Goal: Task Accomplishment & Management: Complete application form

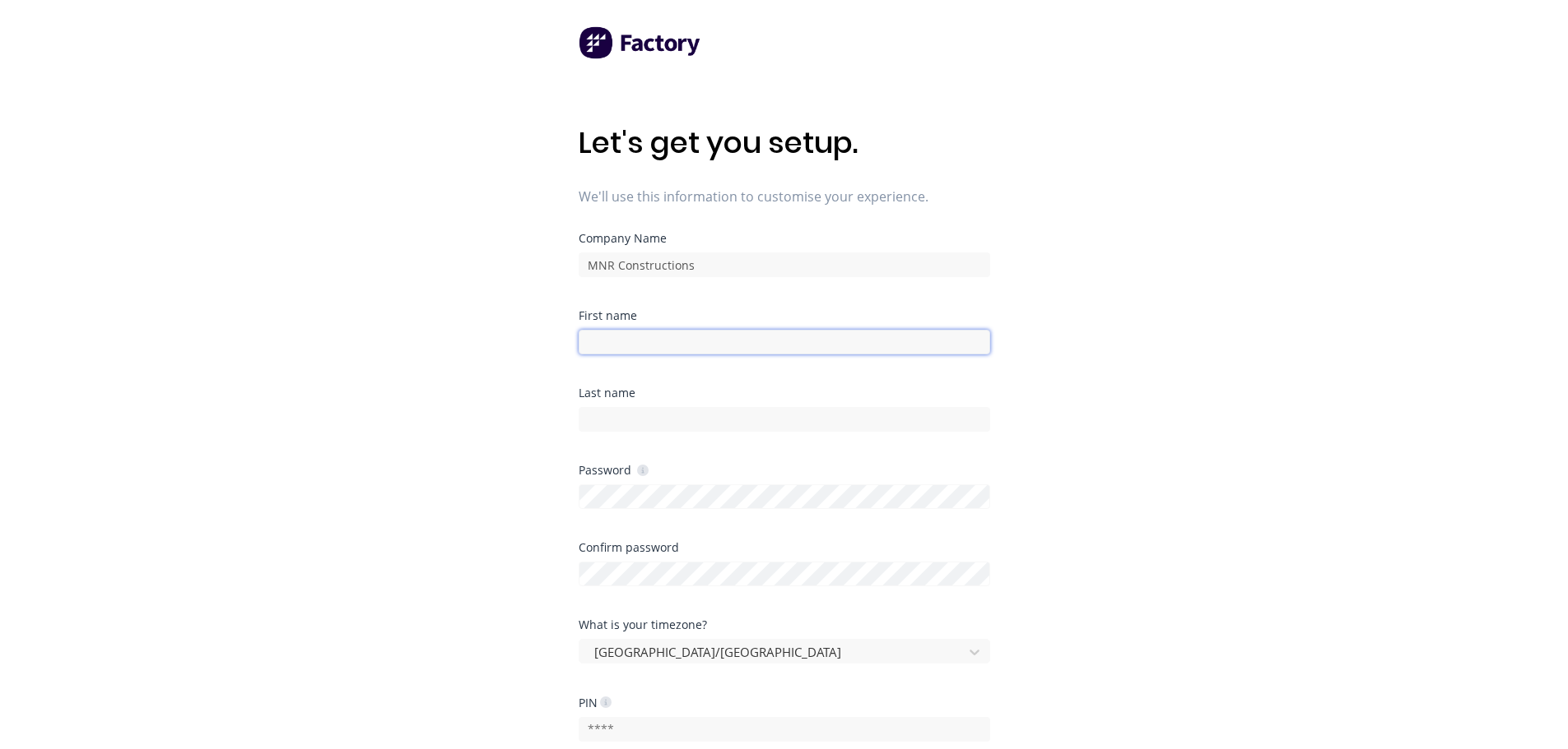
click at [683, 348] on input at bounding box center [784, 342] width 411 height 25
type input "Bart"
type input "[PERSON_NAME]"
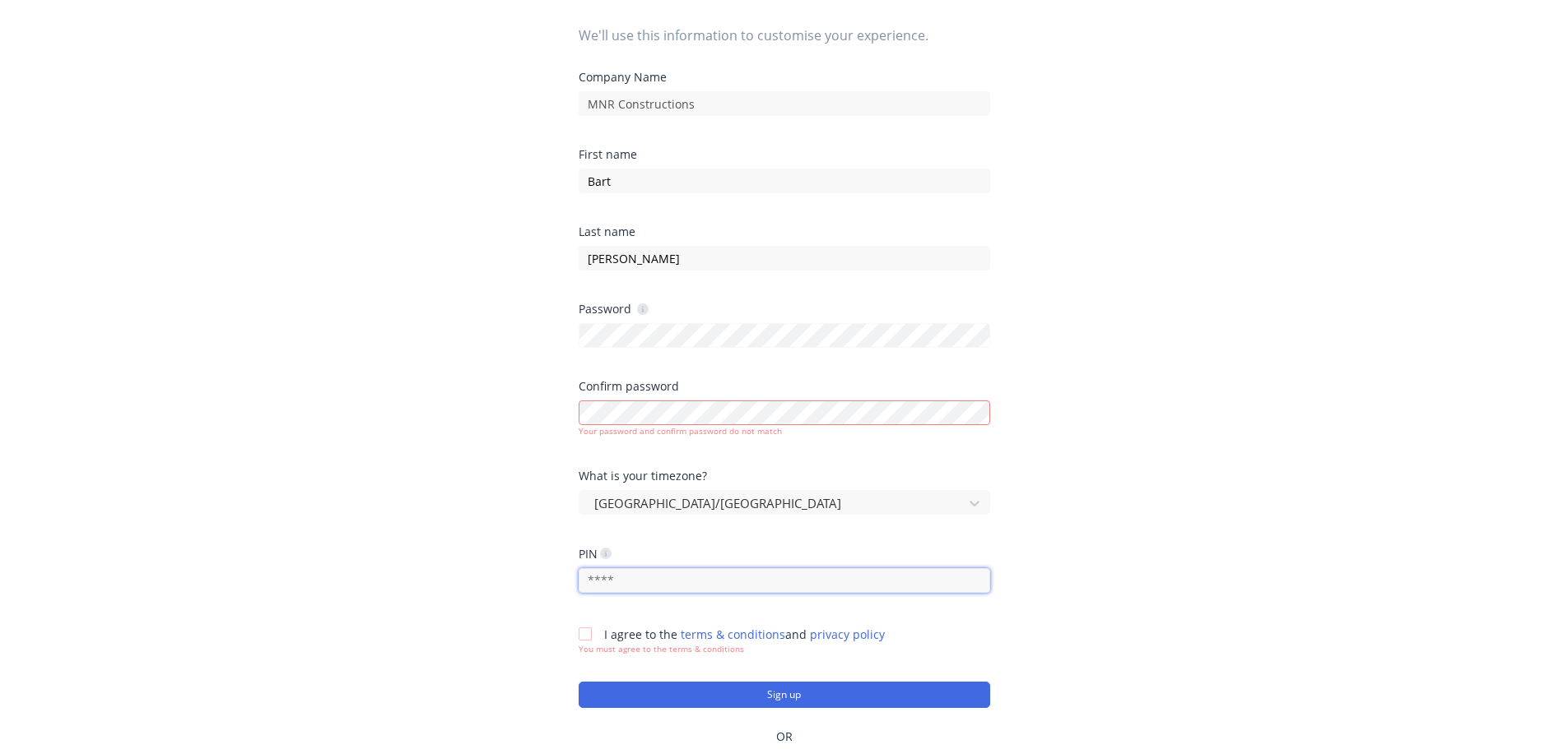
click at [704, 575] on input "text" at bounding box center [784, 580] width 411 height 25
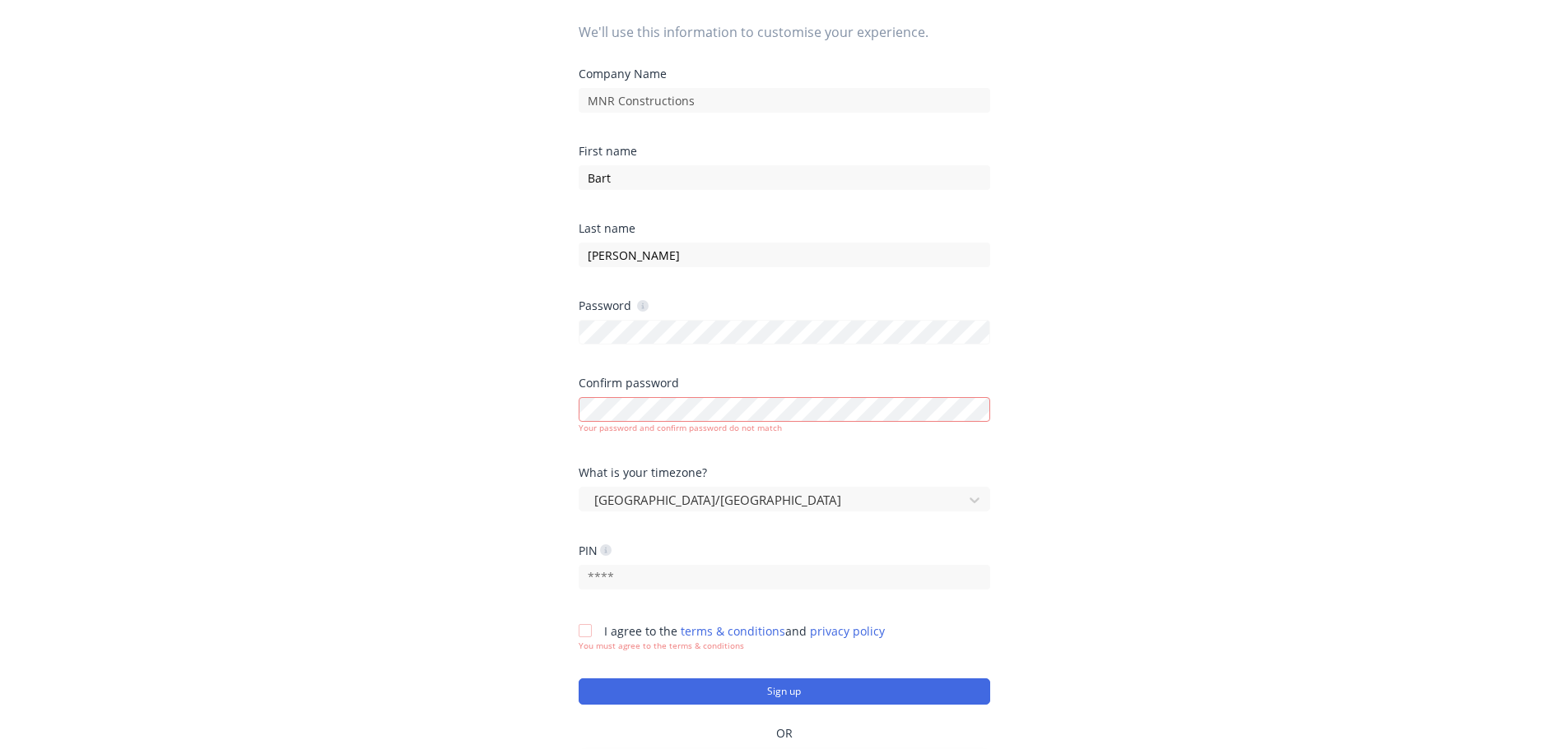
click at [771, 448] on div "Confirm password Your password and confirm password do not match" at bounding box center [784, 422] width 411 height 90
click at [561, 334] on div "Let's get you setup. We'll use this information to customise your experience. C…" at bounding box center [784, 243] width 1568 height 815
click at [575, 404] on div "Let's get you setup. We'll use this information to customise your experience. C…" at bounding box center [784, 243] width 1568 height 815
drag, startPoint x: 762, startPoint y: 450, endPoint x: 745, endPoint y: 443, distance: 18.4
click at [761, 450] on div "Confirm password Your password and confirm password do not match" at bounding box center [784, 422] width 411 height 90
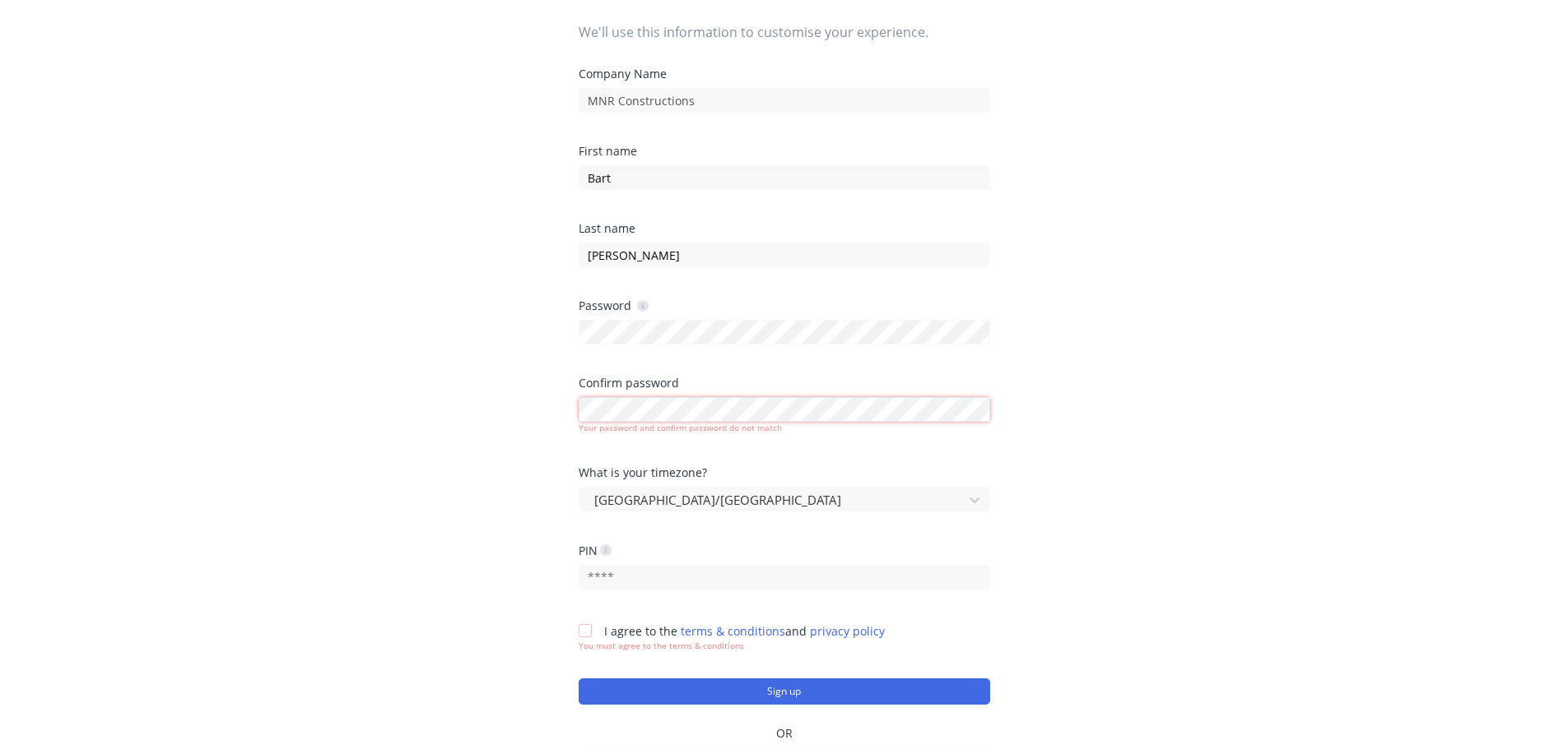
click at [566, 413] on div "Let's get you setup. We'll use this information to customise your experience. C…" at bounding box center [784, 243] width 1568 height 815
click at [831, 462] on div "Confirm password Your password and confirm password do not match" at bounding box center [784, 422] width 411 height 90
click at [639, 583] on input "text" at bounding box center [784, 577] width 411 height 25
type input "1399"
click at [580, 629] on div at bounding box center [584, 630] width 32 height 32
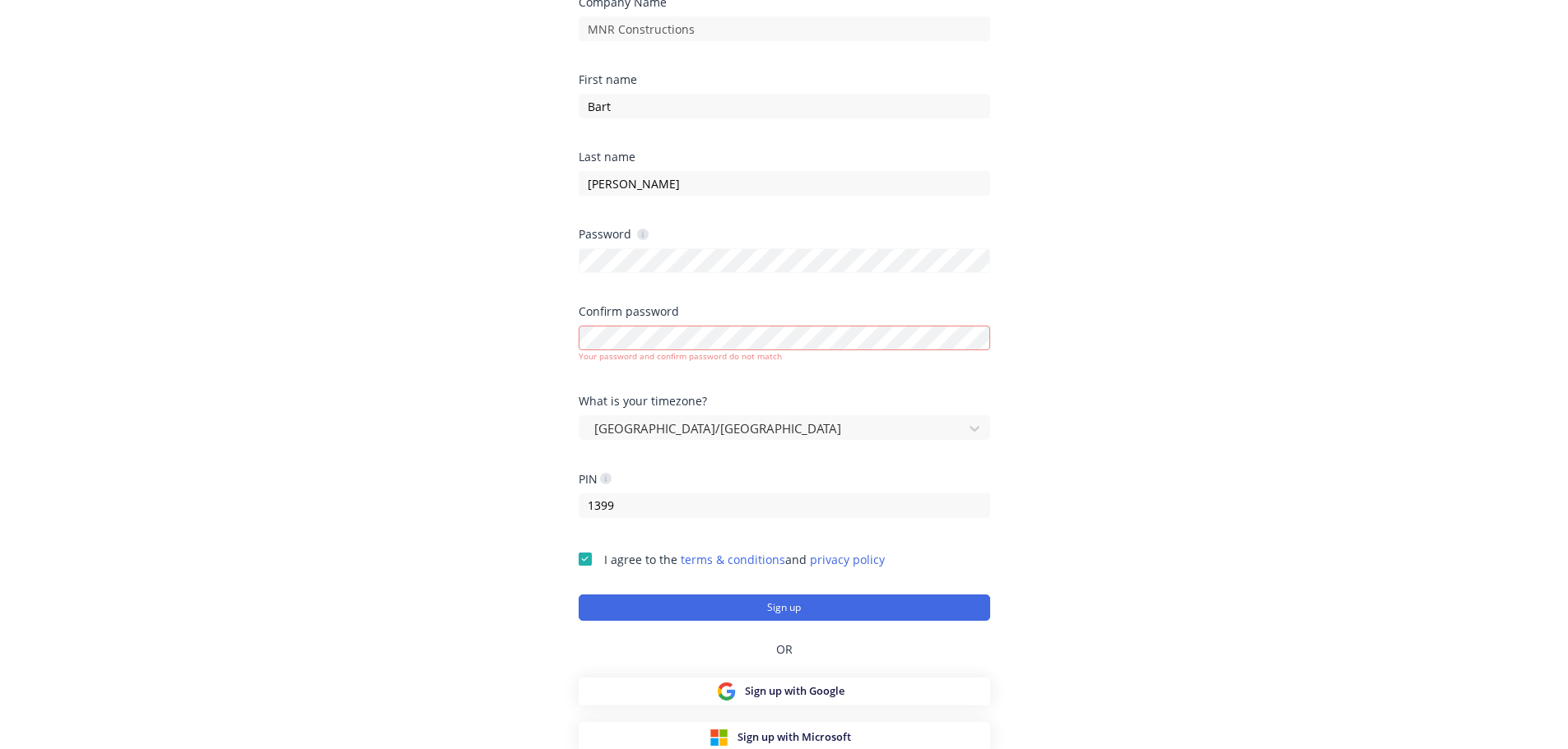
scroll to position [239, 0]
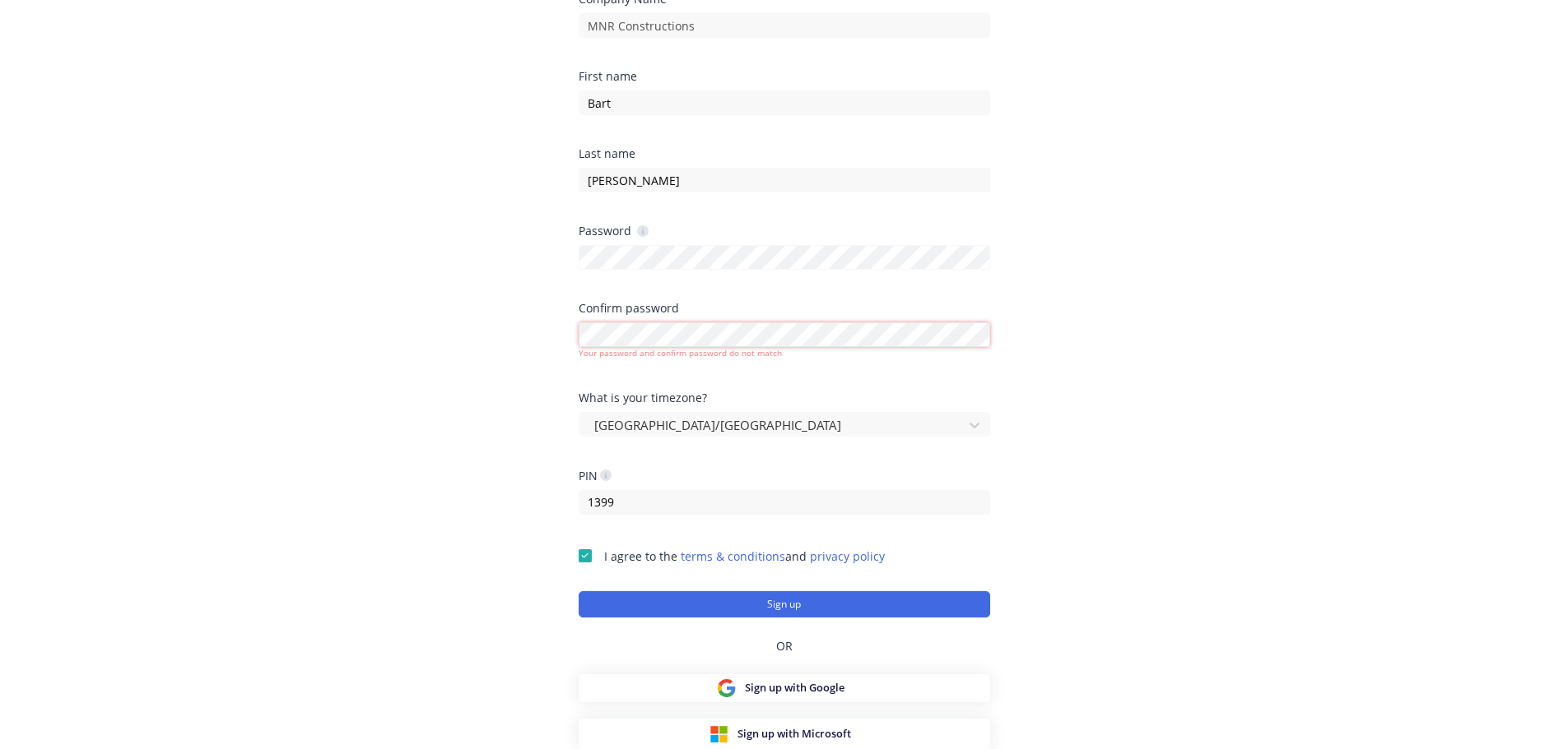
click at [541, 335] on div "Let's get you setup. We'll use this information to customise your experience. C…" at bounding box center [784, 168] width 1568 height 815
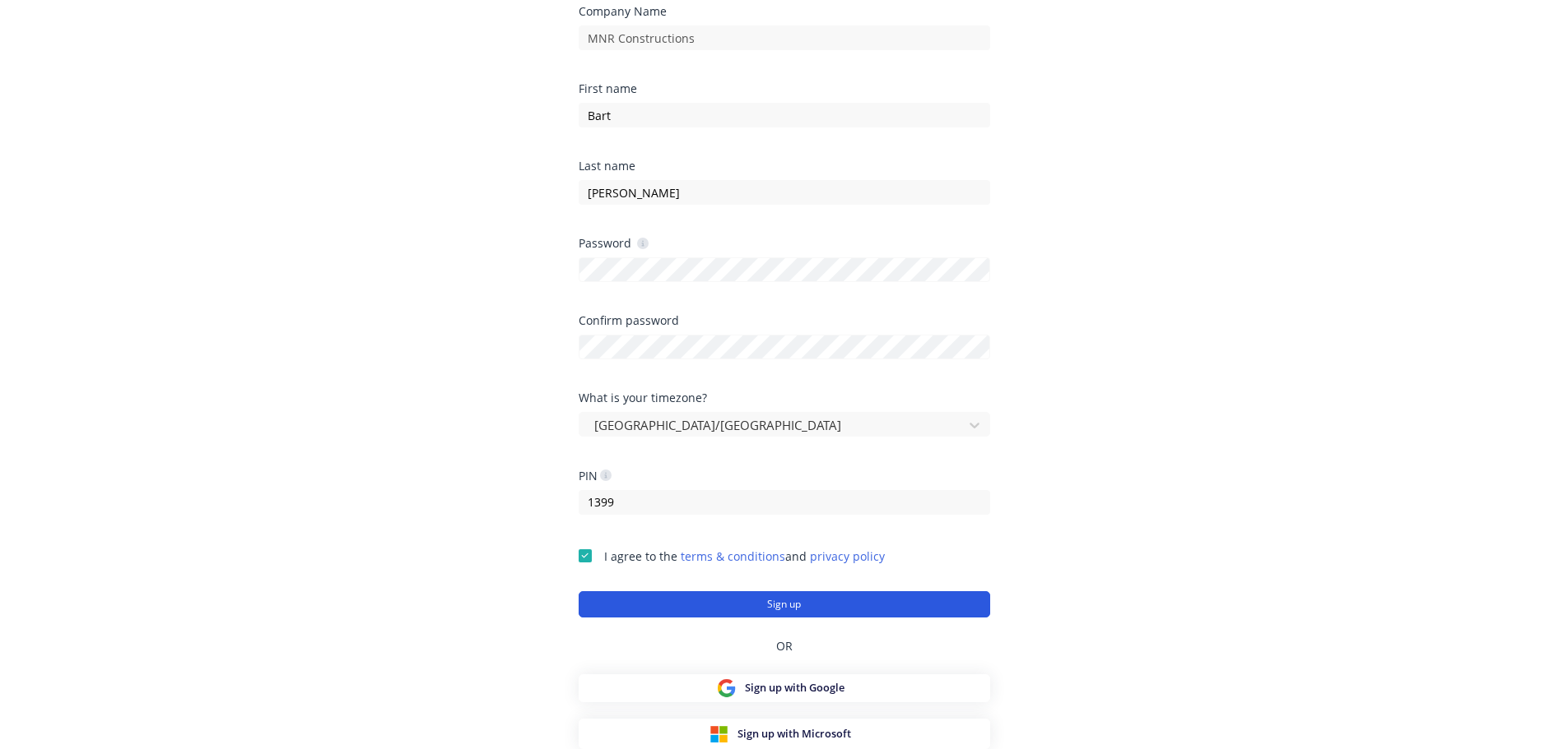
click at [800, 605] on button "Sign up" at bounding box center [784, 604] width 411 height 26
